Goal: Check status: Check status

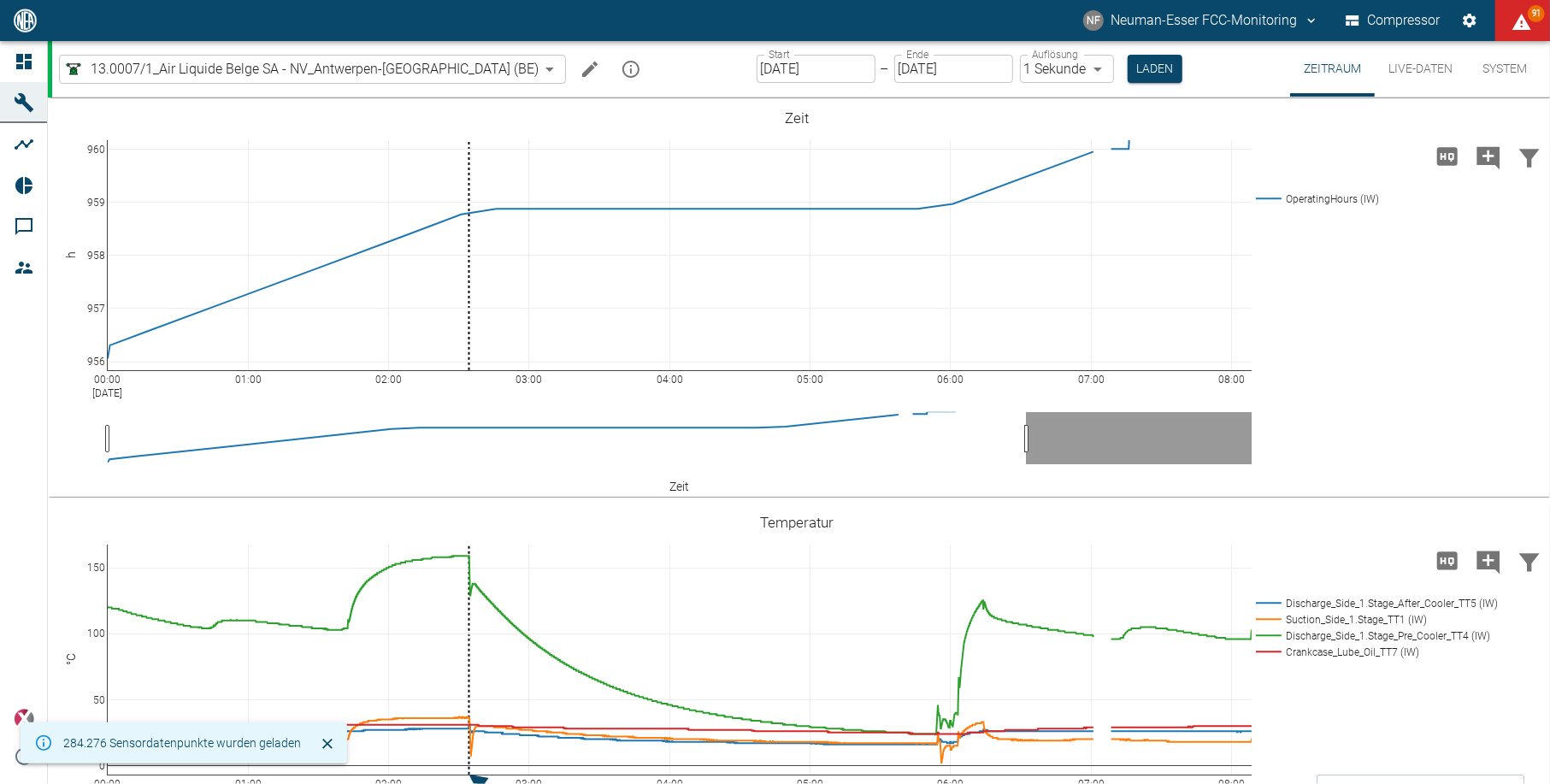
scroll to position [456, 0]
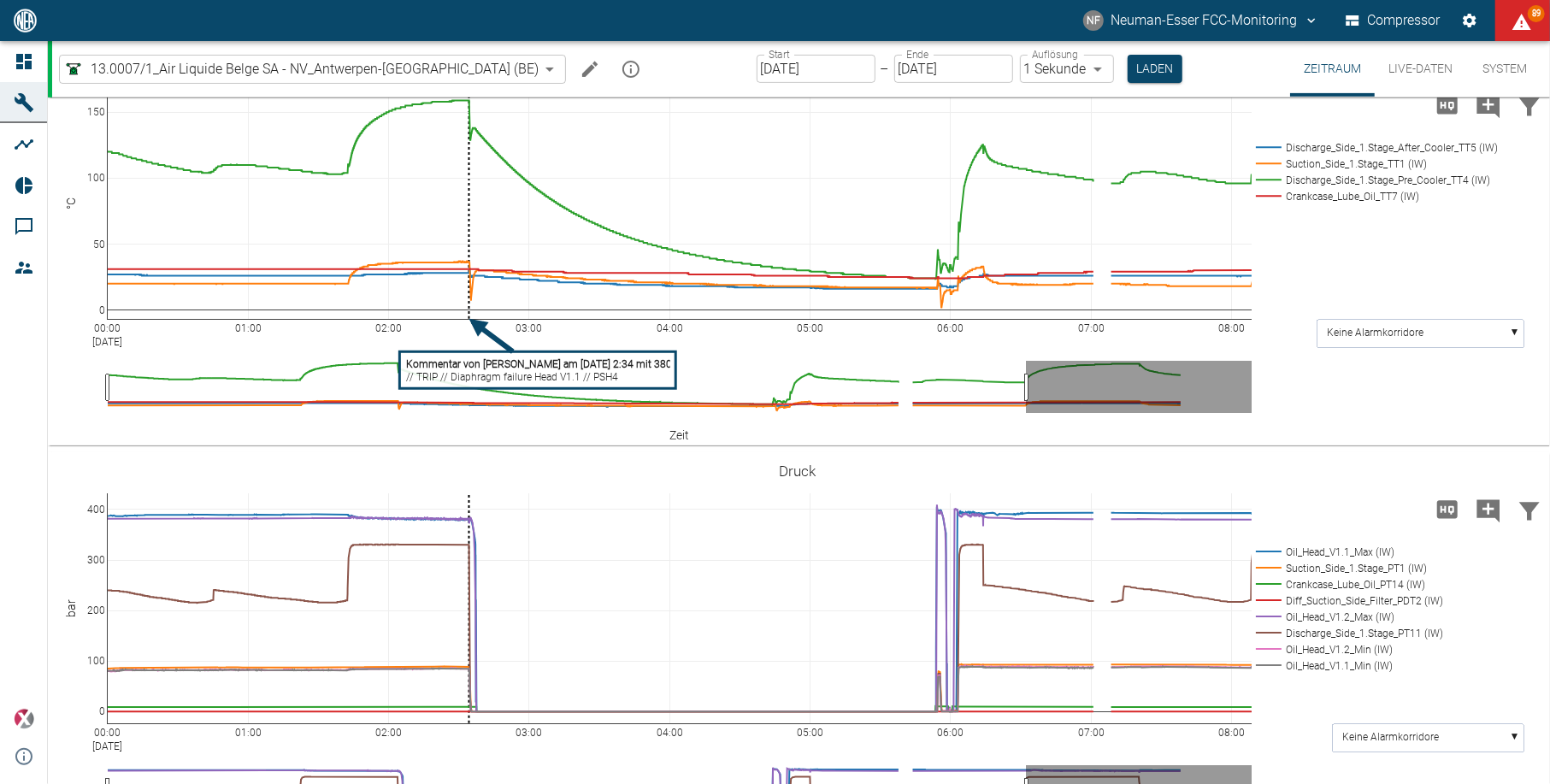
click at [839, 5] on div "NF Neuman-Esser FCC-Monitoring Compressor 89" at bounding box center [775, 20] width 1550 height 41
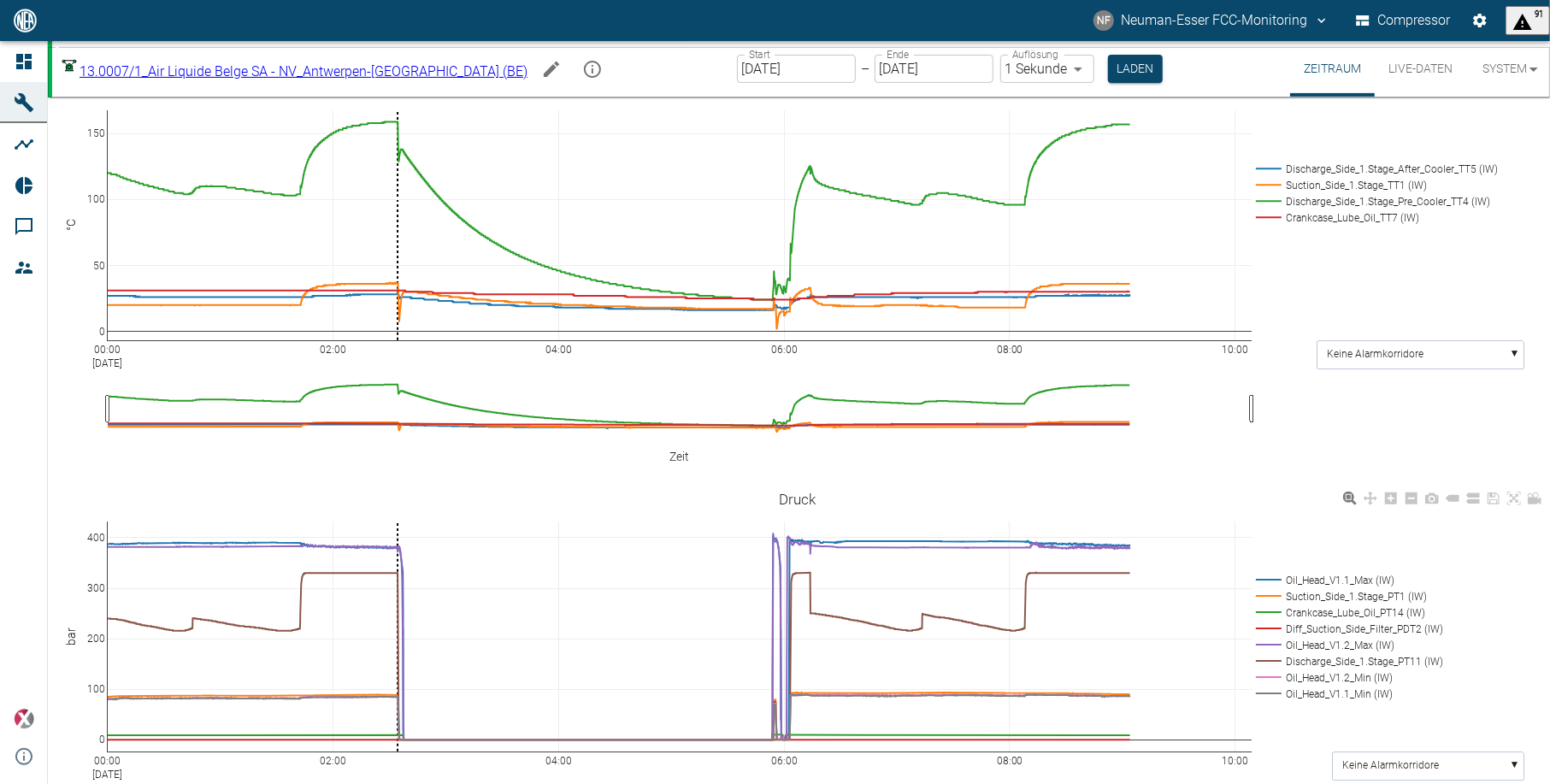
scroll to position [456, 0]
